Goal: Transaction & Acquisition: Purchase product/service

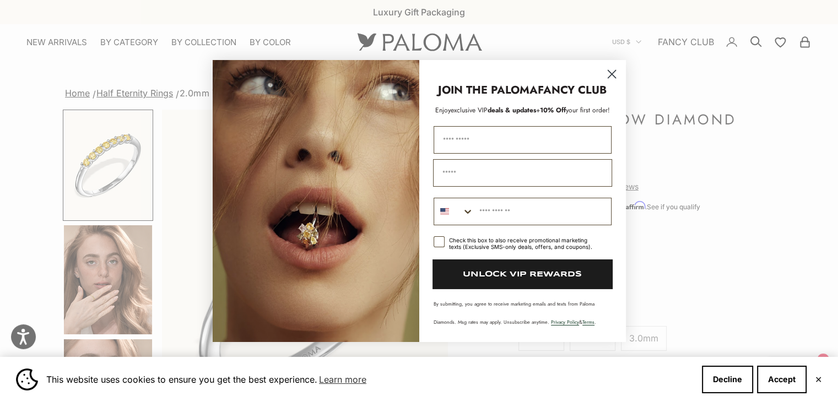
click at [613, 78] on circle "Close dialog" at bounding box center [611, 74] width 18 height 18
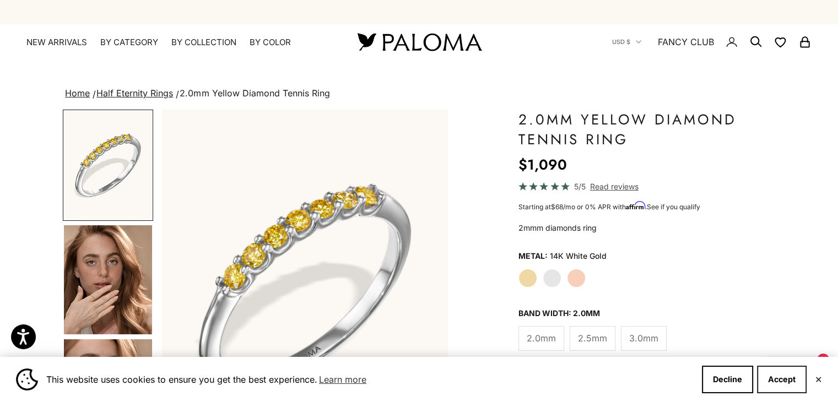
drag, startPoint x: 776, startPoint y: 382, endPoint x: 731, endPoint y: 166, distance: 220.4
click at [775, 381] on button "Accept" at bounding box center [782, 380] width 50 height 28
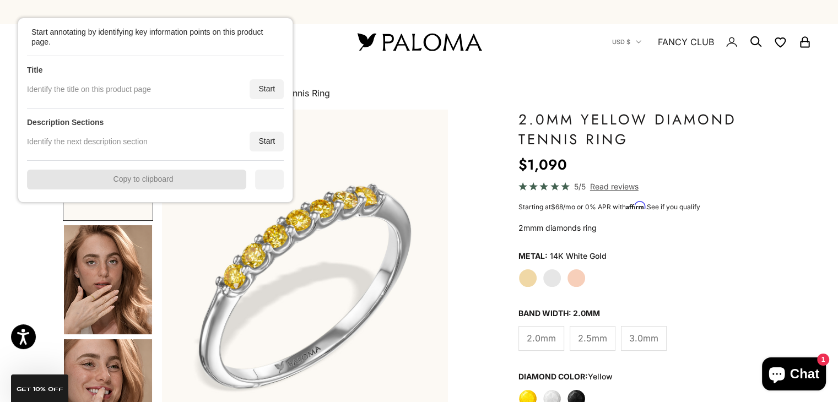
drag, startPoint x: 183, startPoint y: 137, endPoint x: 162, endPoint y: 111, distance: 33.4
click at [164, 132] on div "Identify the next description section Start" at bounding box center [155, 142] width 257 height 20
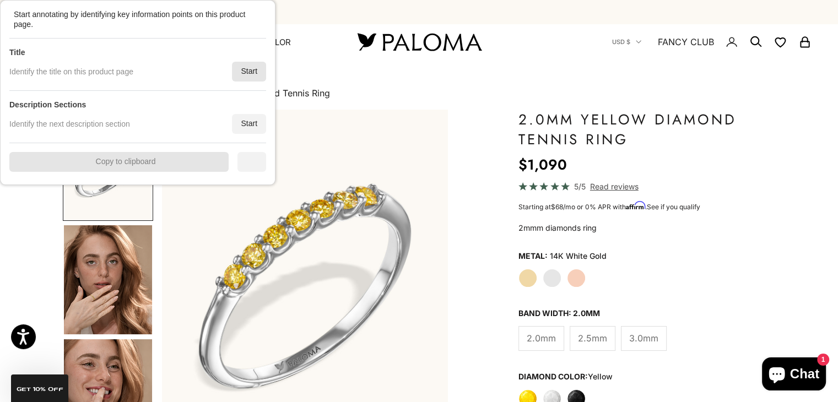
click at [244, 75] on div "Start" at bounding box center [249, 72] width 34 height 20
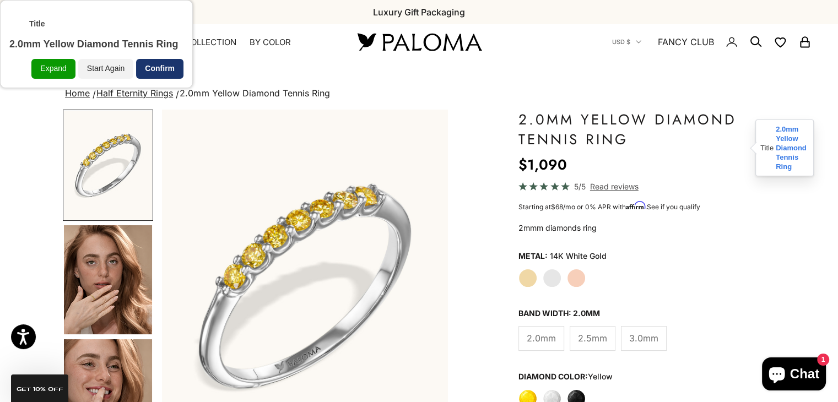
click at [165, 70] on div "Confirm" at bounding box center [159, 69] width 47 height 20
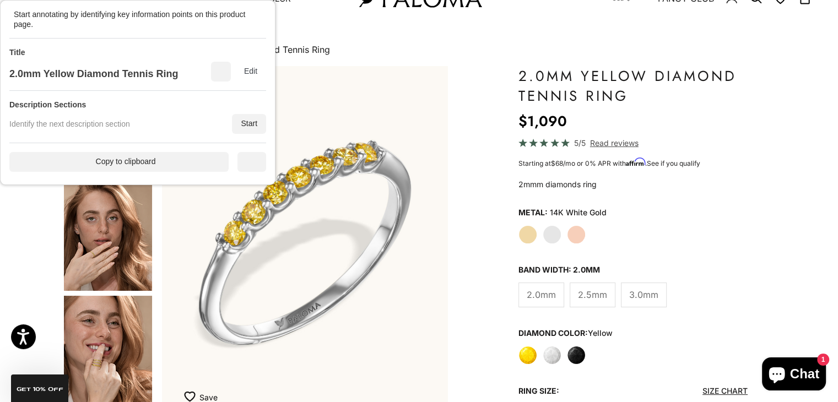
scroll to position [73, 0]
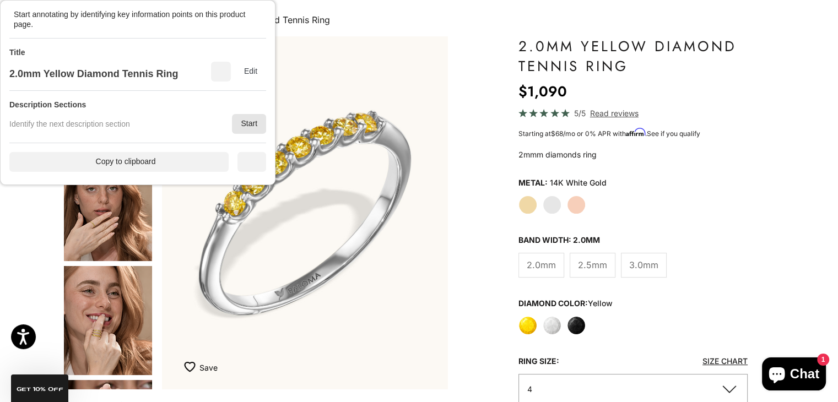
click at [251, 128] on div "Start" at bounding box center [249, 124] width 34 height 20
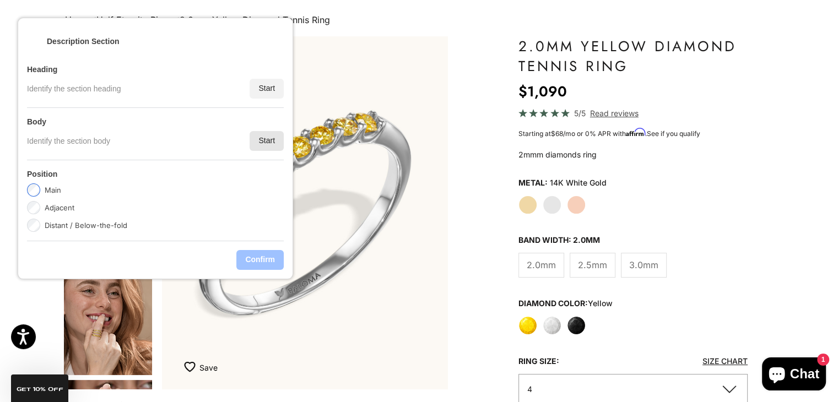
click at [262, 137] on div "Start" at bounding box center [266, 141] width 34 height 20
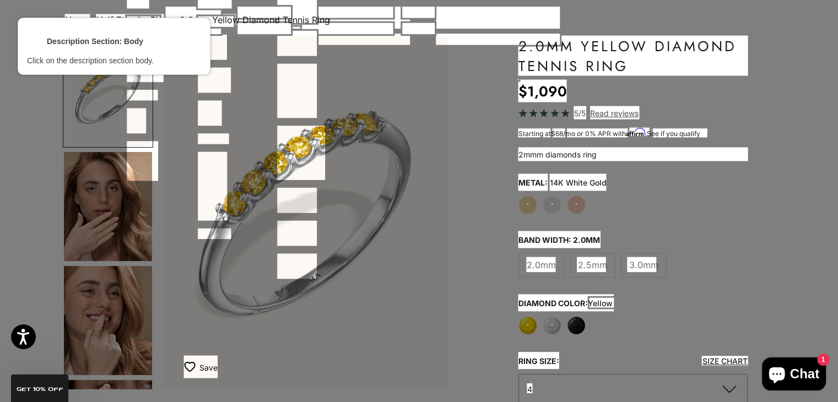
click at [542, 161] on div at bounding box center [632, 153] width 231 height 15
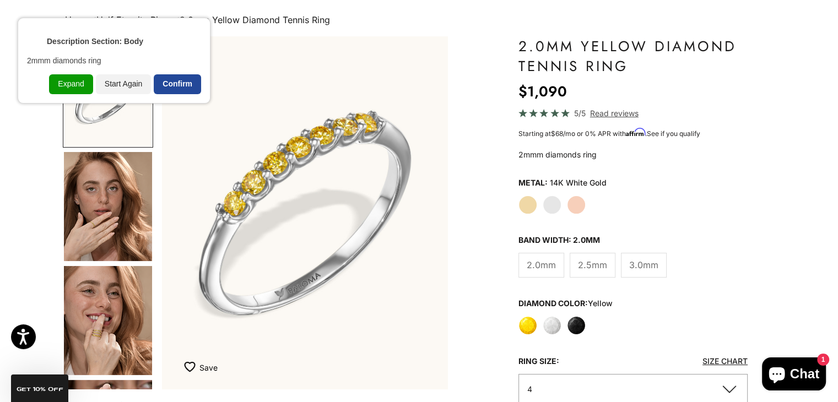
drag, startPoint x: 177, startPoint y: 86, endPoint x: 377, endPoint y: 141, distance: 207.4
click at [177, 85] on div "Confirm" at bounding box center [177, 84] width 47 height 20
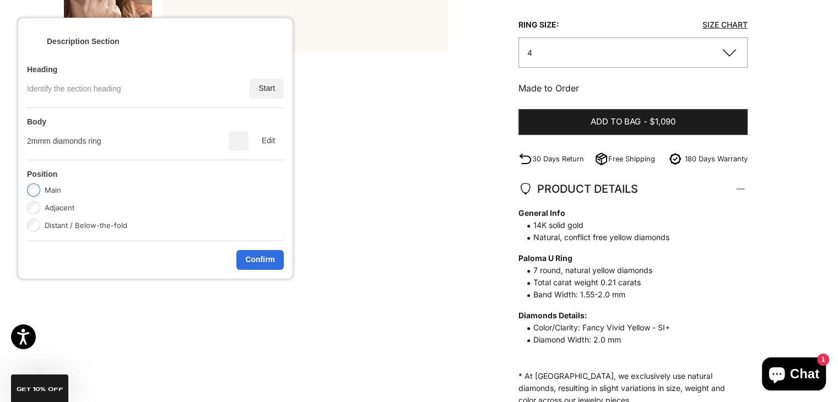
scroll to position [441, 0]
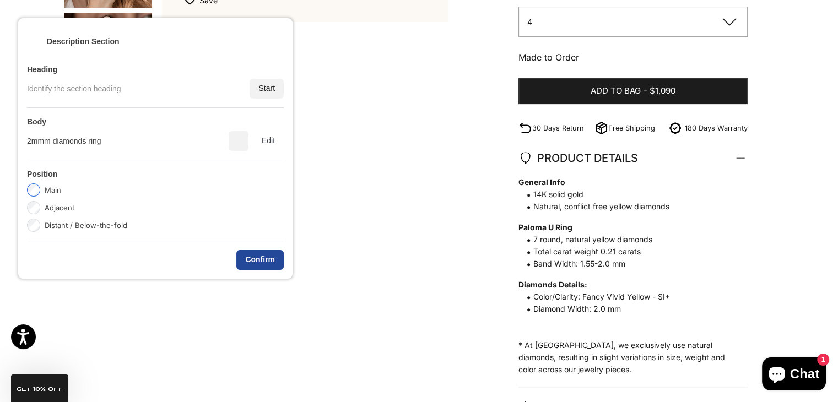
click at [265, 256] on div "Confirm" at bounding box center [259, 260] width 47 height 20
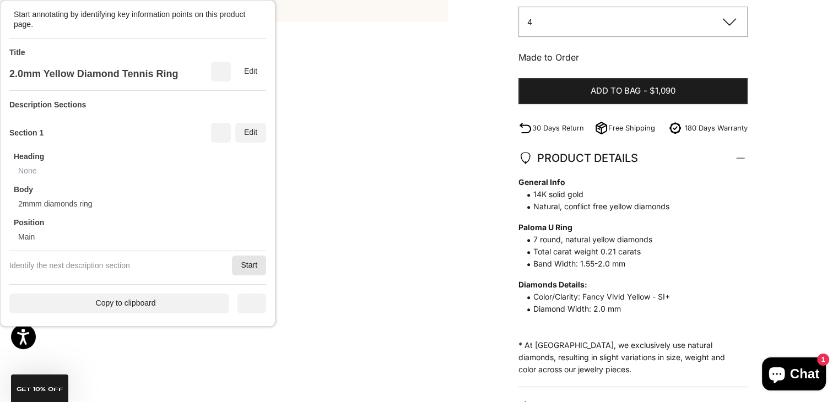
click at [253, 263] on div "Start" at bounding box center [249, 266] width 34 height 20
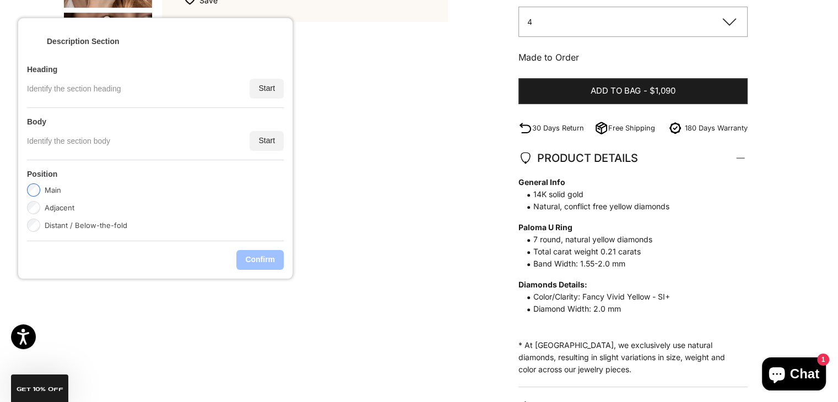
click at [748, 251] on div "Zoom picture Save Add to wishlist Next Previous Go to item 1 Go to item 2" at bounding box center [419, 87] width 712 height 836
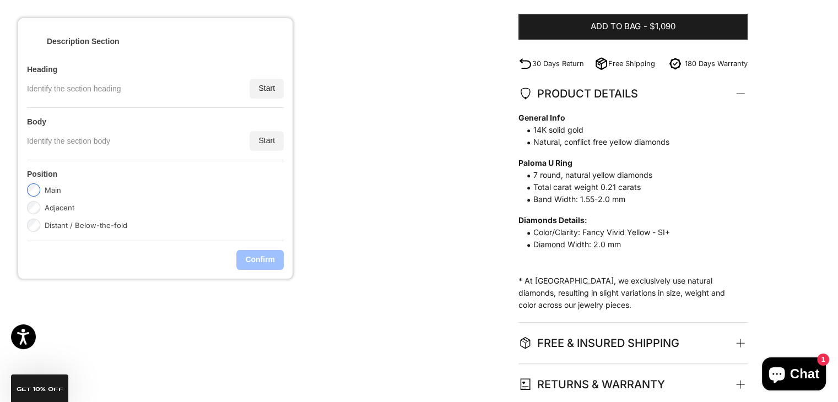
scroll to position [514, 0]
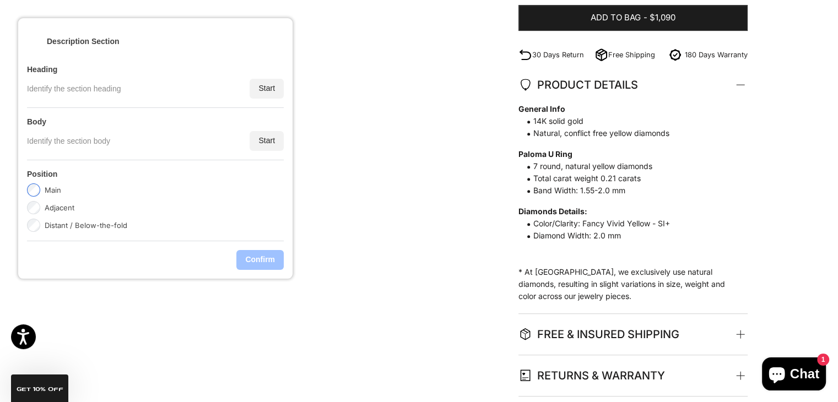
click at [264, 91] on div "Start" at bounding box center [266, 89] width 34 height 20
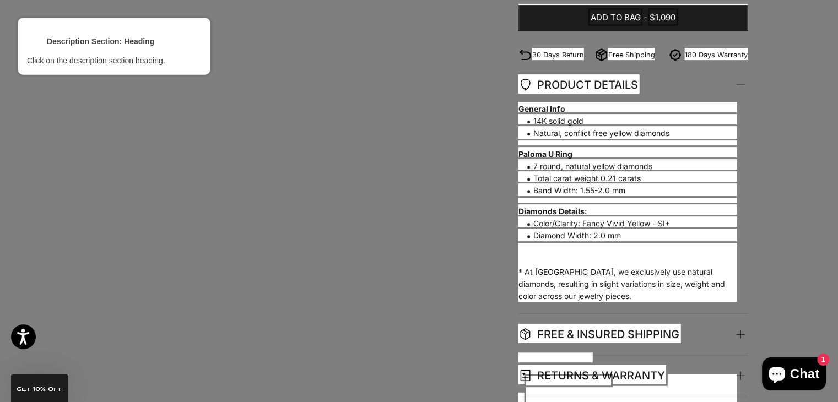
click at [547, 85] on div at bounding box center [578, 84] width 123 height 21
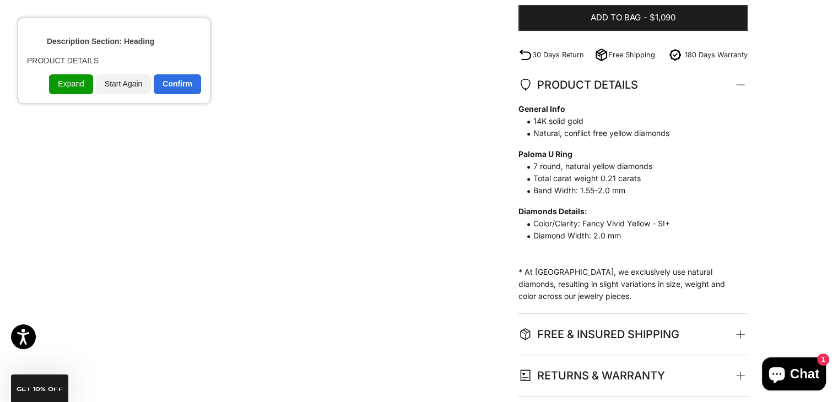
click at [189, 92] on div "Confirm" at bounding box center [177, 84] width 47 height 20
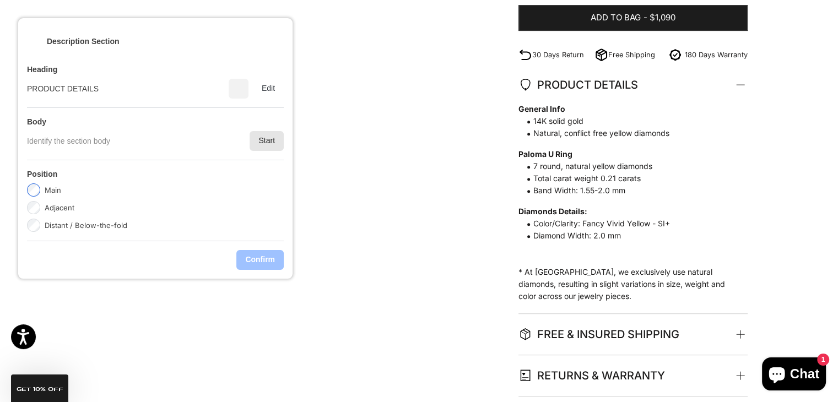
click at [265, 145] on div "Start" at bounding box center [266, 141] width 34 height 20
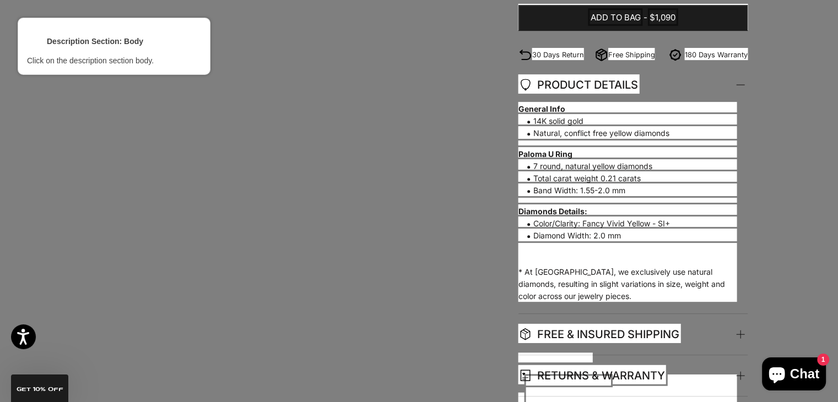
click at [560, 110] on div at bounding box center [627, 108] width 220 height 14
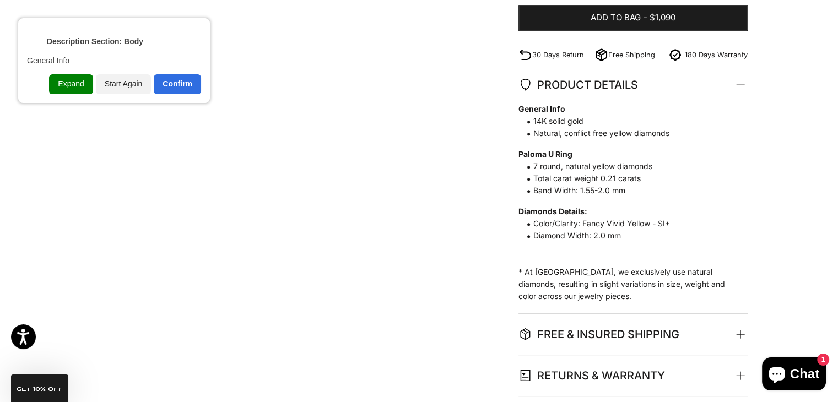
click at [74, 87] on div "Expand" at bounding box center [71, 84] width 44 height 20
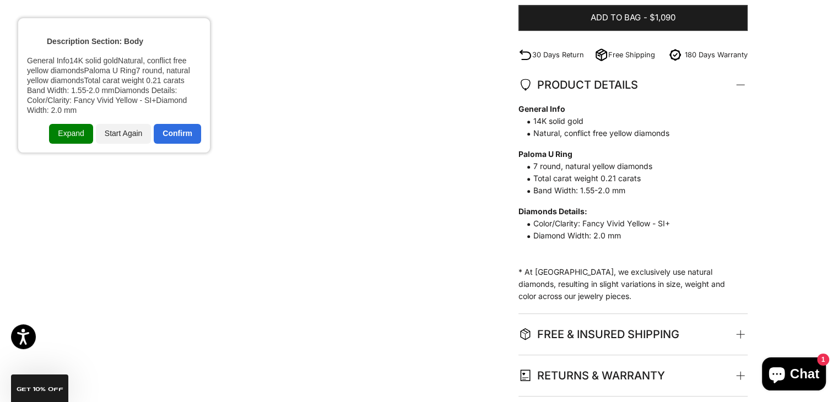
click at [75, 135] on div "Expand" at bounding box center [71, 134] width 44 height 20
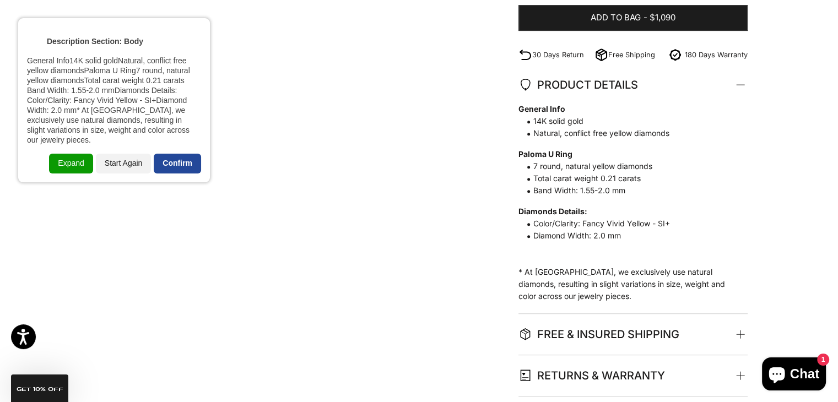
click at [168, 155] on div "Confirm" at bounding box center [177, 164] width 47 height 20
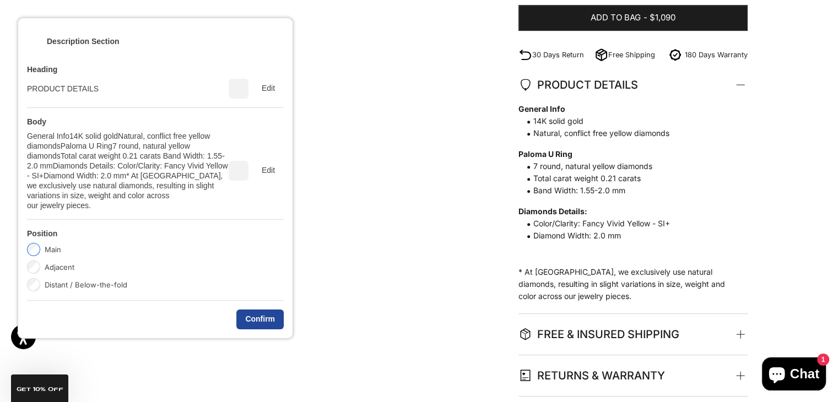
click at [258, 310] on div "Confirm" at bounding box center [259, 320] width 47 height 20
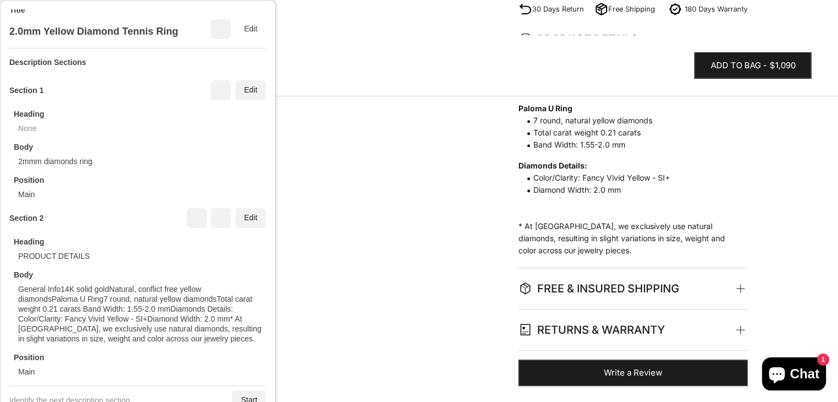
scroll to position [587, 0]
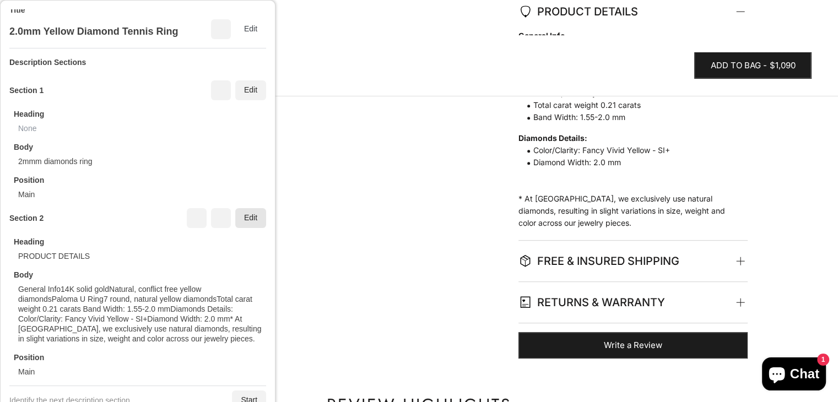
click at [240, 221] on div "Edit" at bounding box center [250, 218] width 31 height 20
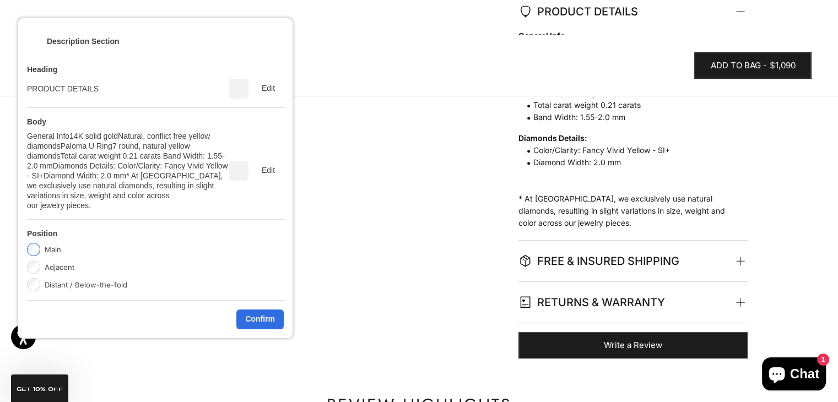
click at [63, 260] on label "Adjacent" at bounding box center [60, 266] width 30 height 13
drag, startPoint x: 251, startPoint y: 305, endPoint x: 290, endPoint y: 306, distance: 38.6
click at [251, 310] on div "Confirm" at bounding box center [259, 320] width 47 height 20
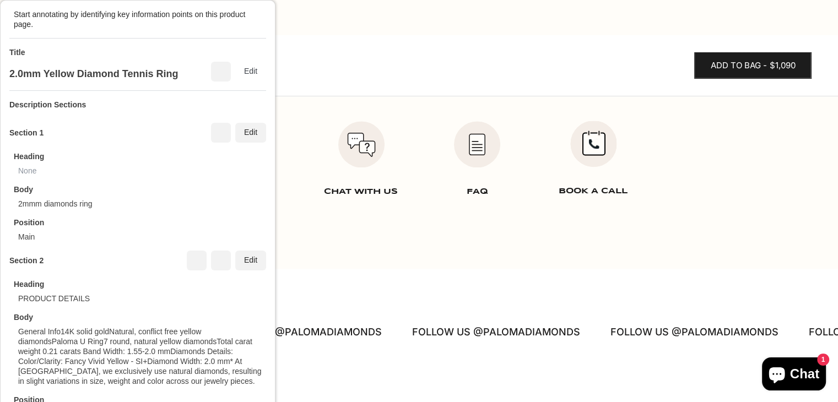
scroll to position [1688, 0]
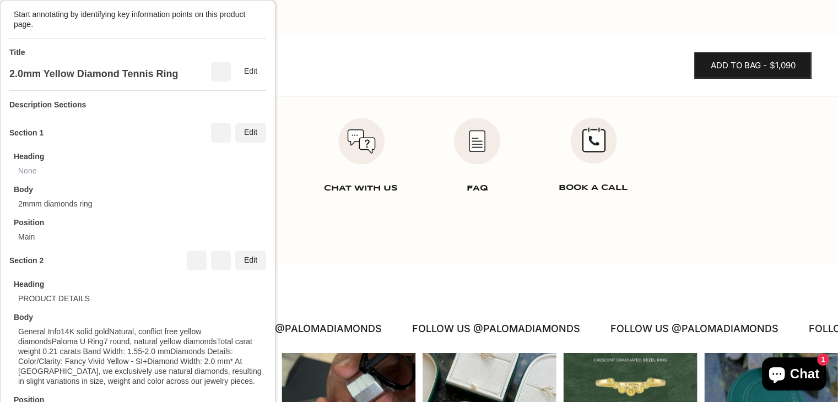
click at [682, 219] on div "at your service Email Us CHat With Us FAQ Book a call" at bounding box center [419, 123] width 712 height 285
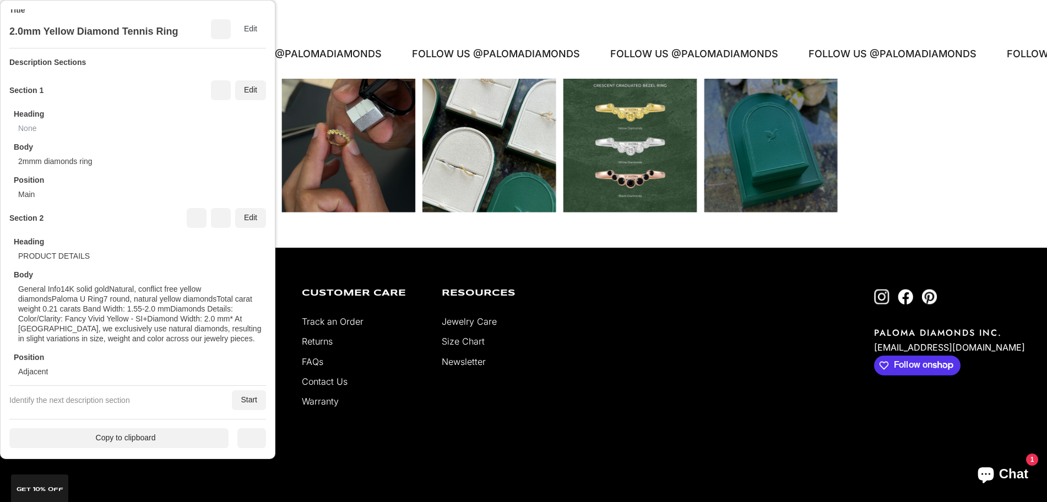
scroll to position [43, 0]
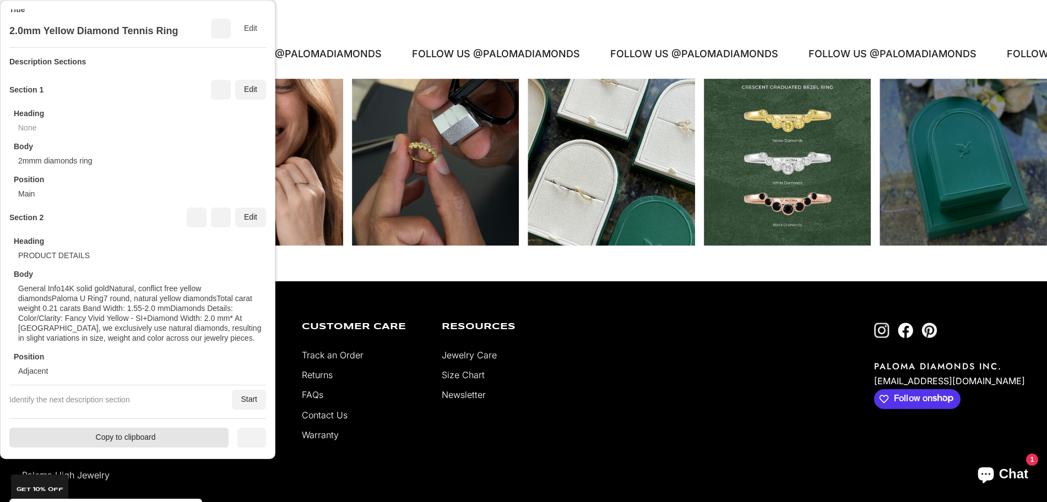
click at [166, 401] on div "Copy to clipboard" at bounding box center [118, 438] width 219 height 20
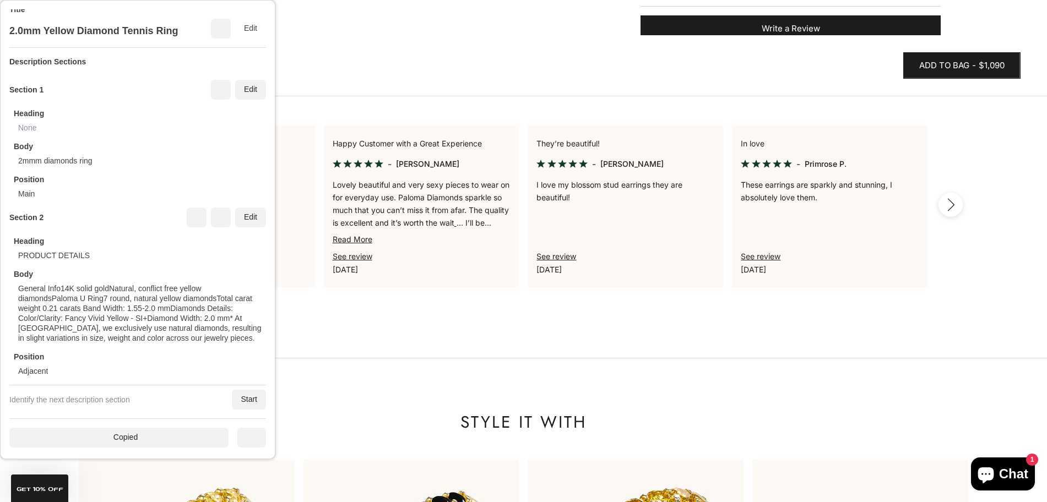
scroll to position [881, 0]
